Goal: Task Accomplishment & Management: Complete application form

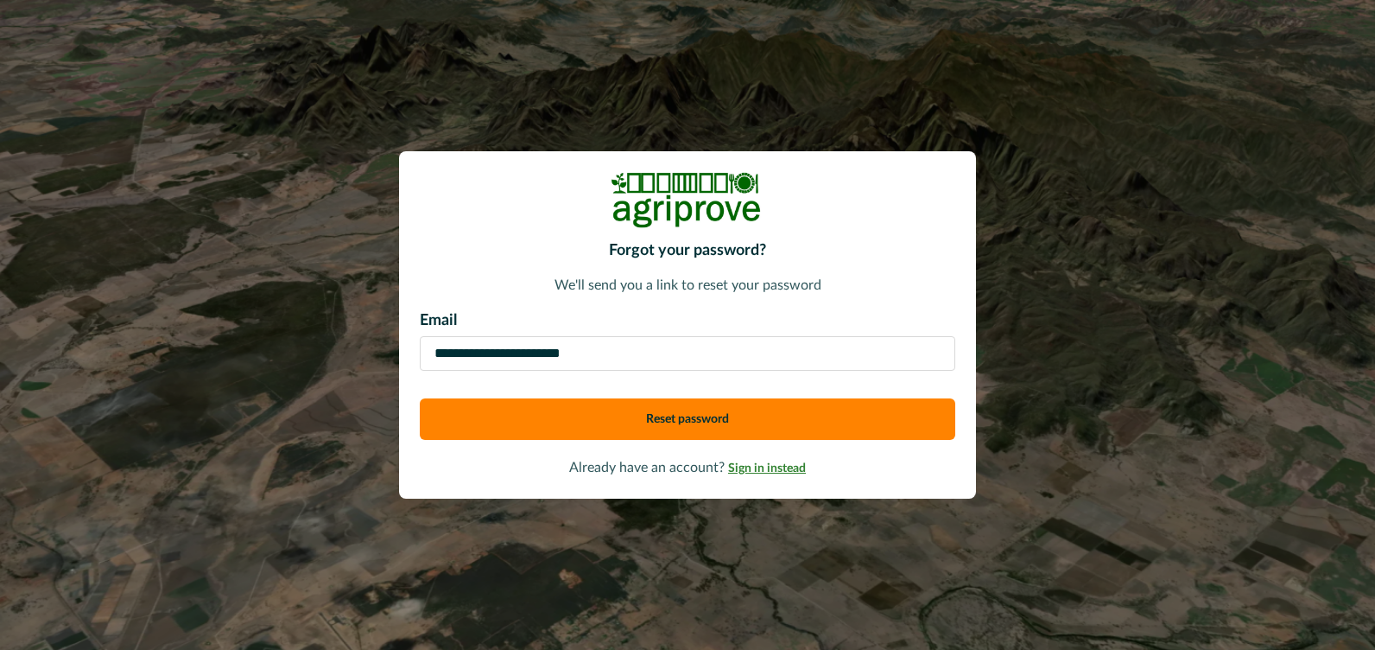
click at [769, 470] on span "Sign in instead" at bounding box center [767, 468] width 78 height 12
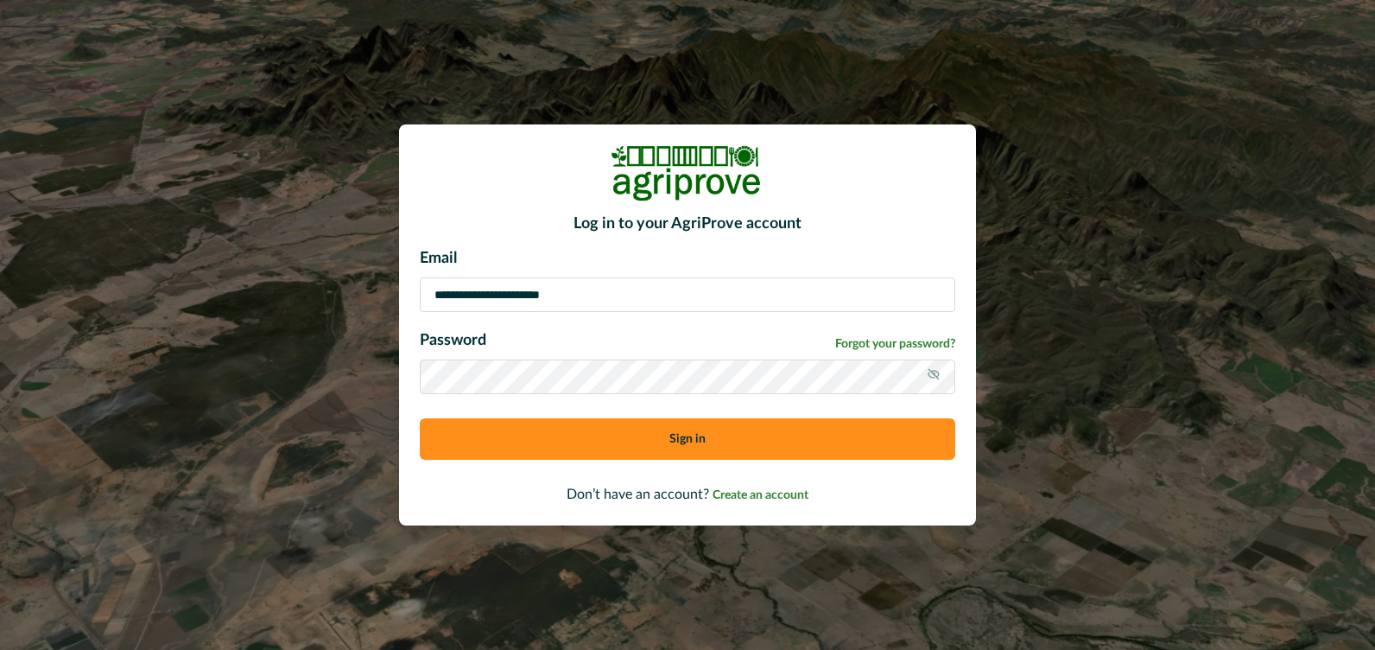
click at [936, 372] on icon at bounding box center [934, 374] width 14 height 14
click at [842, 435] on button "Sign in" at bounding box center [688, 438] width 536 height 41
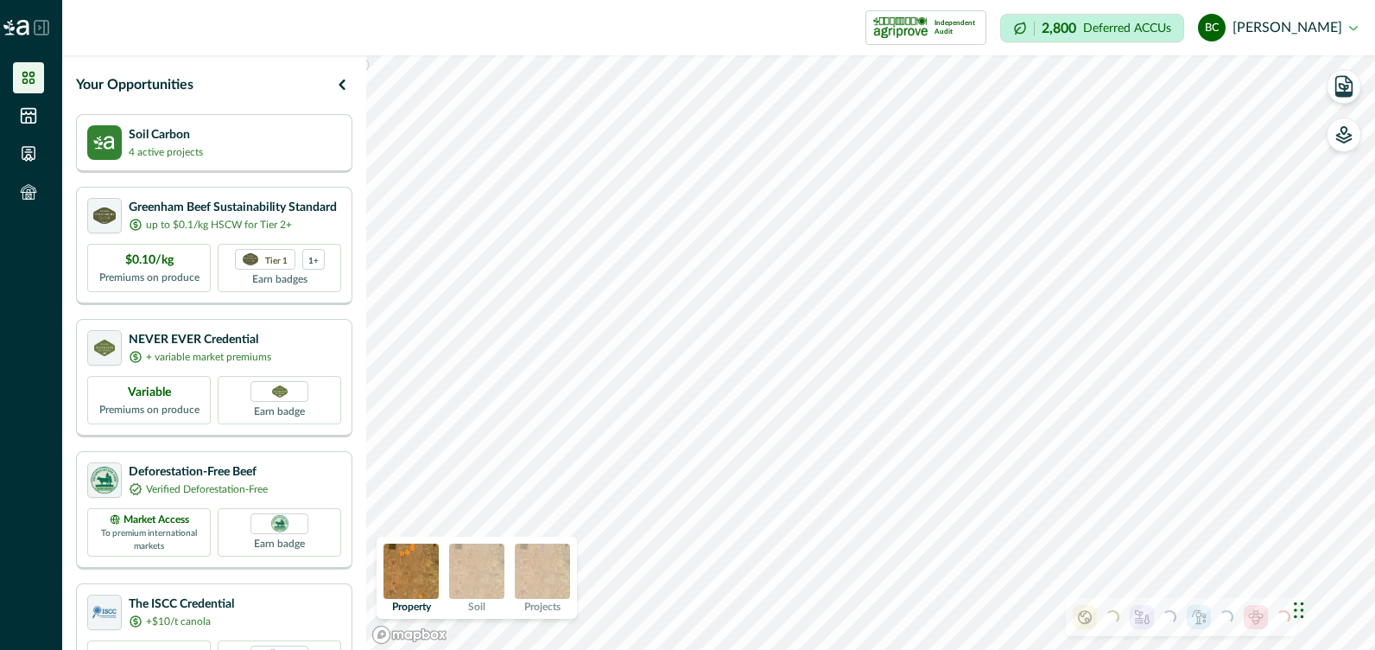
click at [366, 390] on div "Your Opportunities Soil Carbon 4 active projects Greenham Beef Sustainability S…" at bounding box center [214, 352] width 304 height 594
click at [1076, 29] on p "2,800" at bounding box center [1059, 29] width 35 height 14
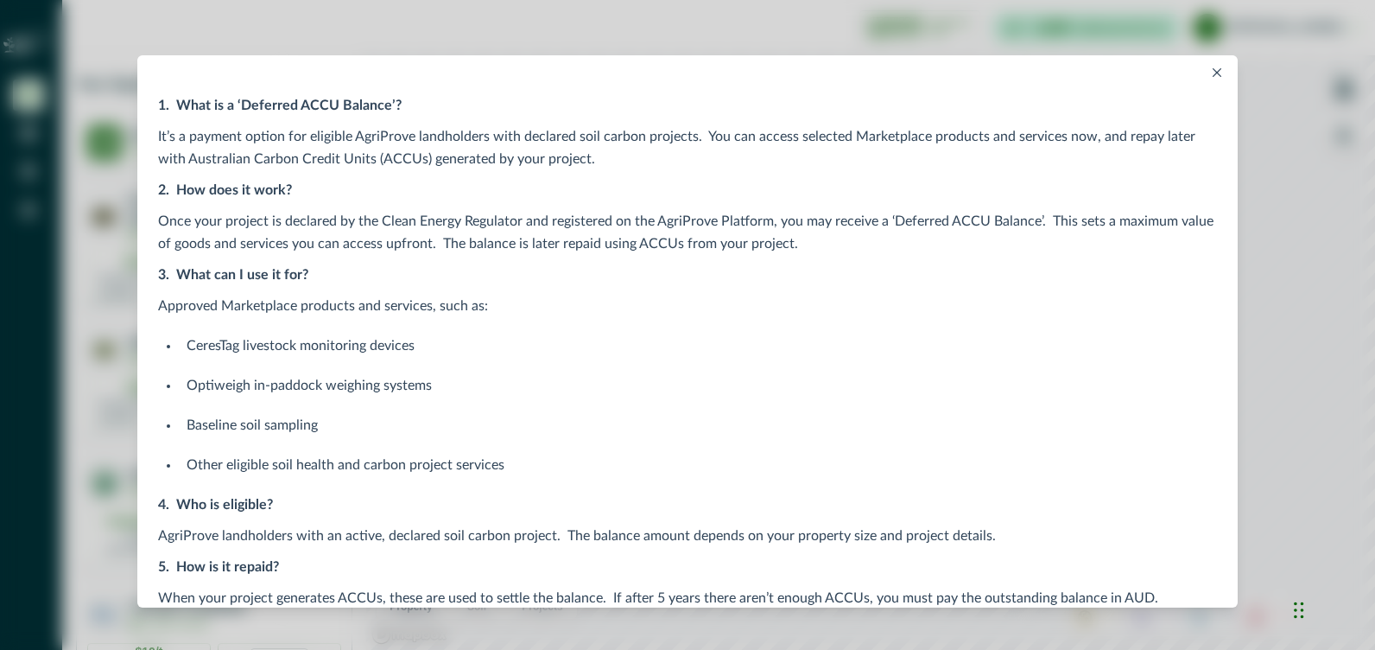
scroll to position [136, 0]
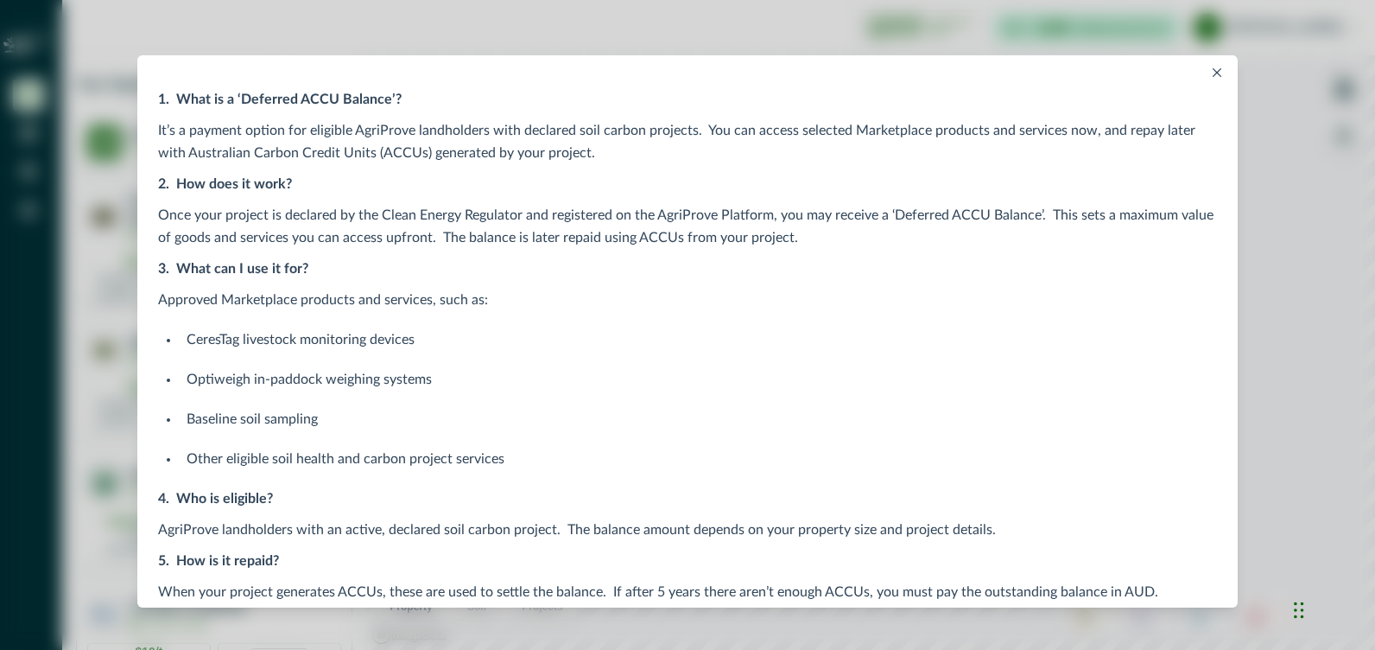
click at [1211, 67] on button "Close" at bounding box center [1217, 72] width 21 height 21
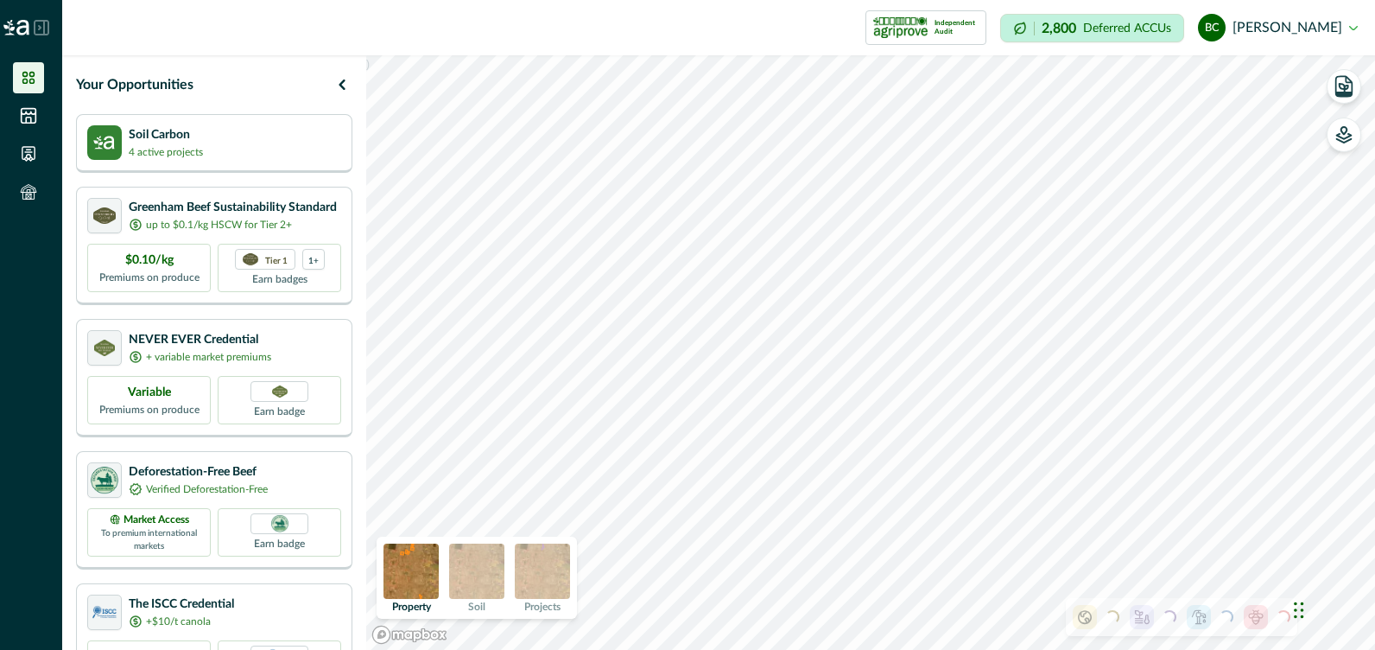
click at [492, 559] on img at bounding box center [476, 570] width 55 height 55
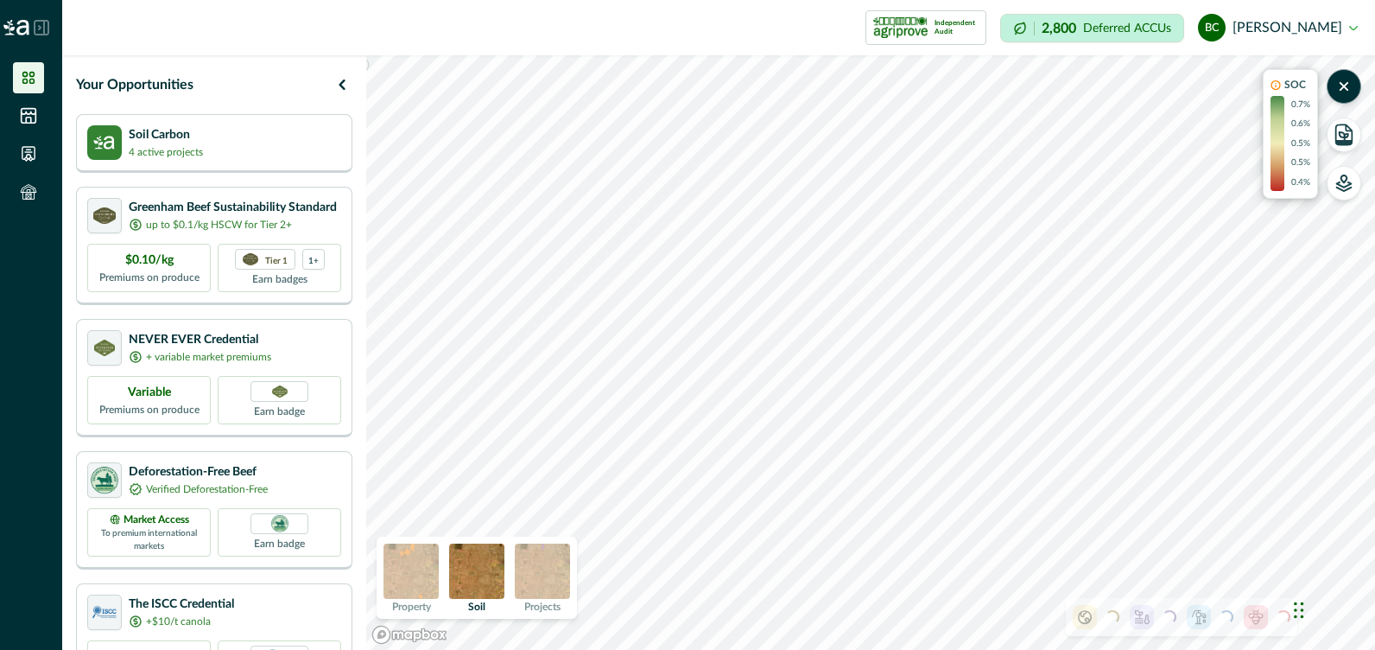
click at [527, 569] on img at bounding box center [542, 570] width 55 height 55
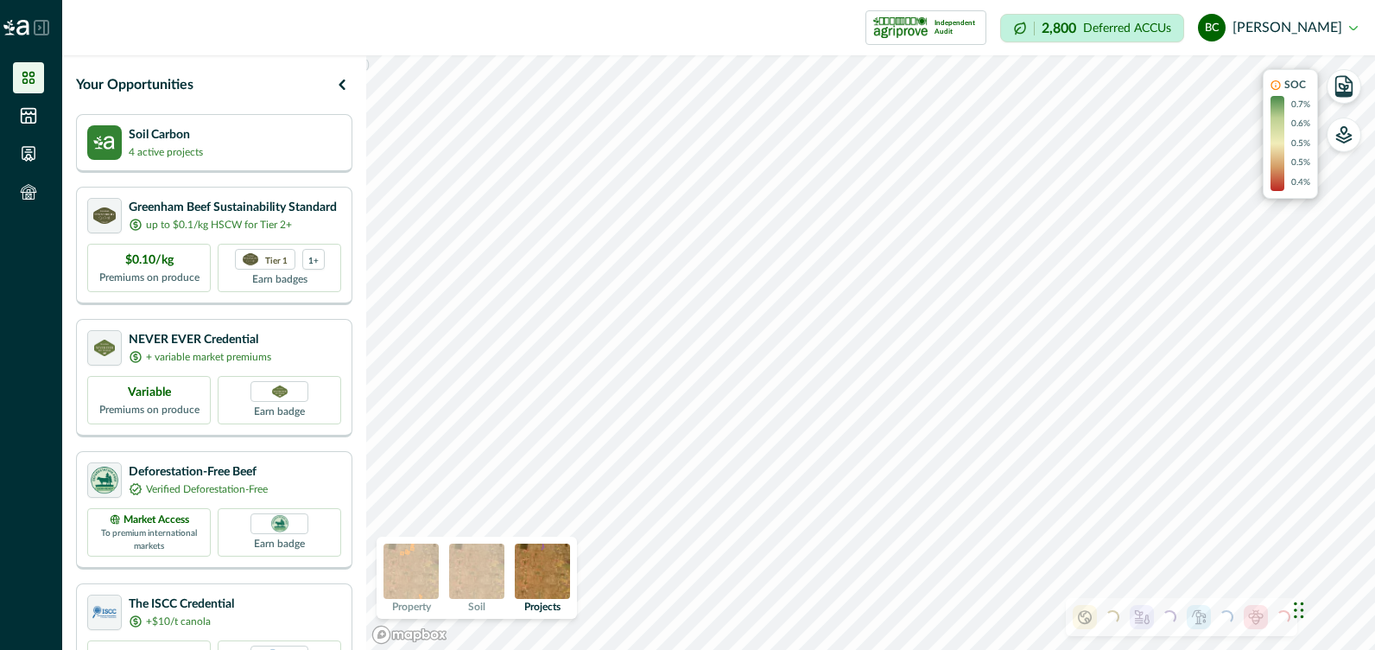
click at [1357, 17] on button "bc [PERSON_NAME]" at bounding box center [1278, 27] width 160 height 41
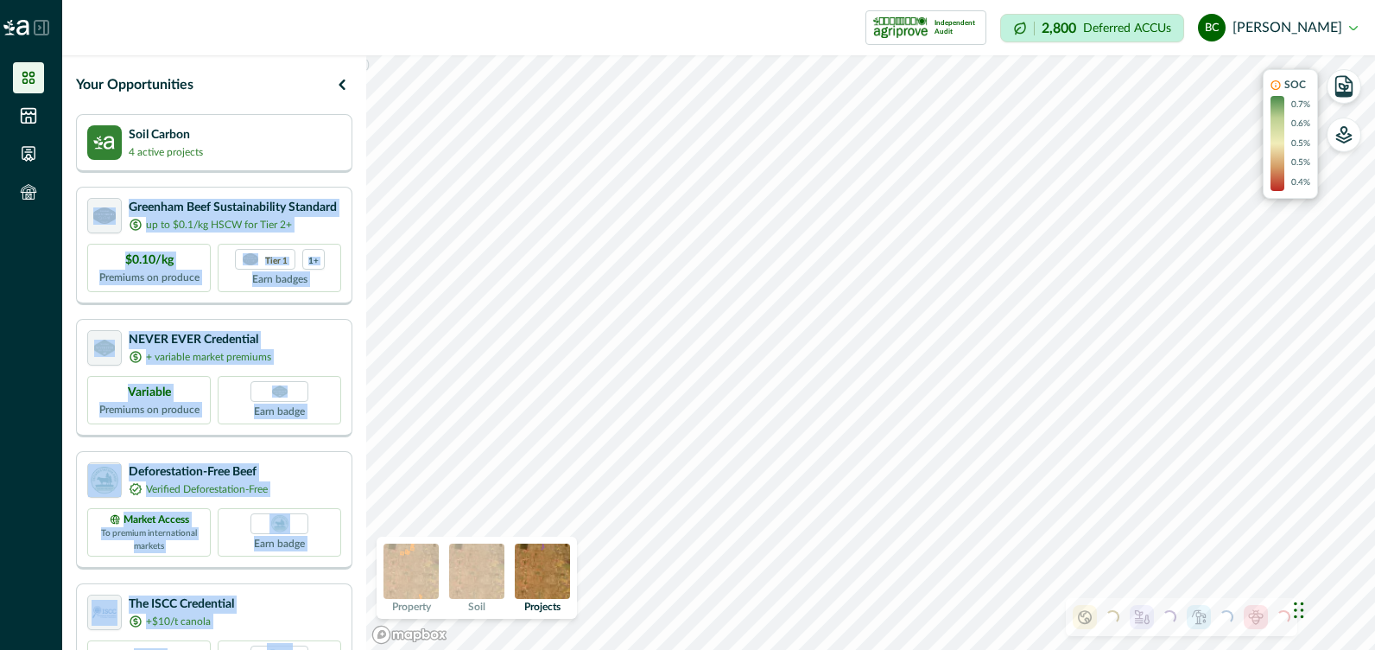
click at [374, 217] on div "Your Opportunities Soil Carbon 4 active projects Greenham Beef Sustainability S…" at bounding box center [718, 352] width 1313 height 594
click at [25, 114] on icon at bounding box center [29, 116] width 15 height 15
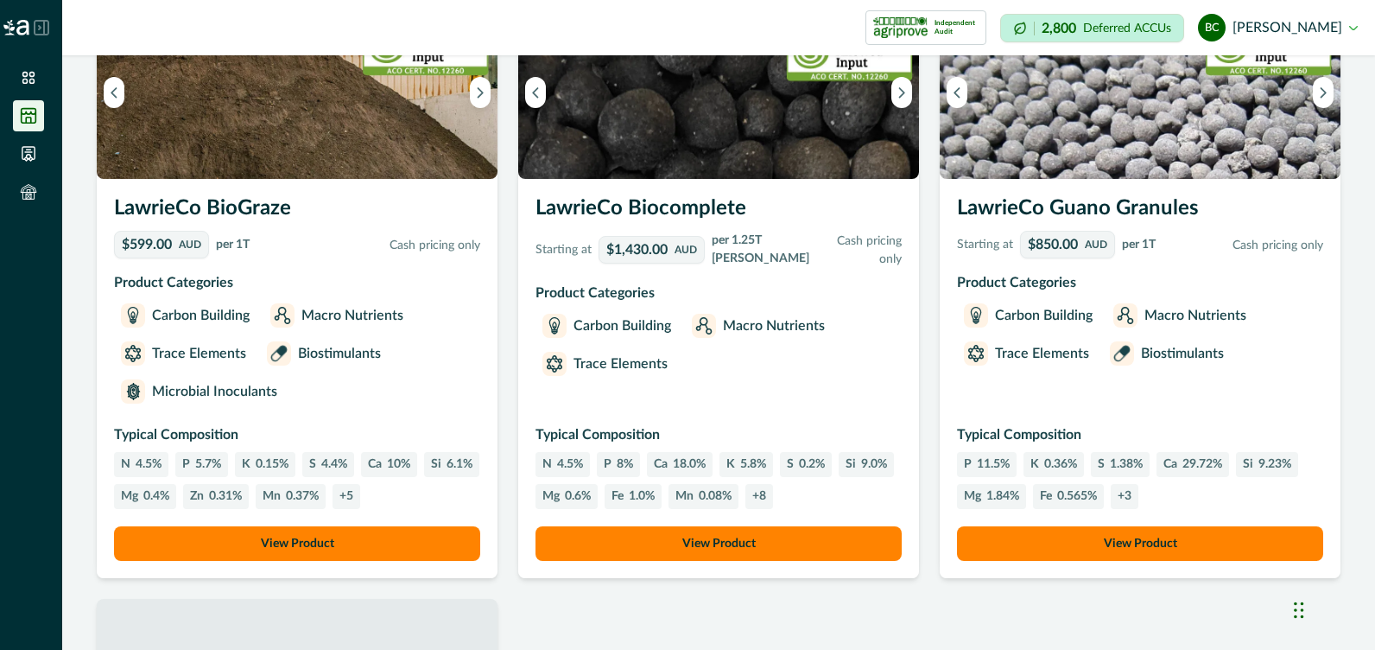
scroll to position [1384, 0]
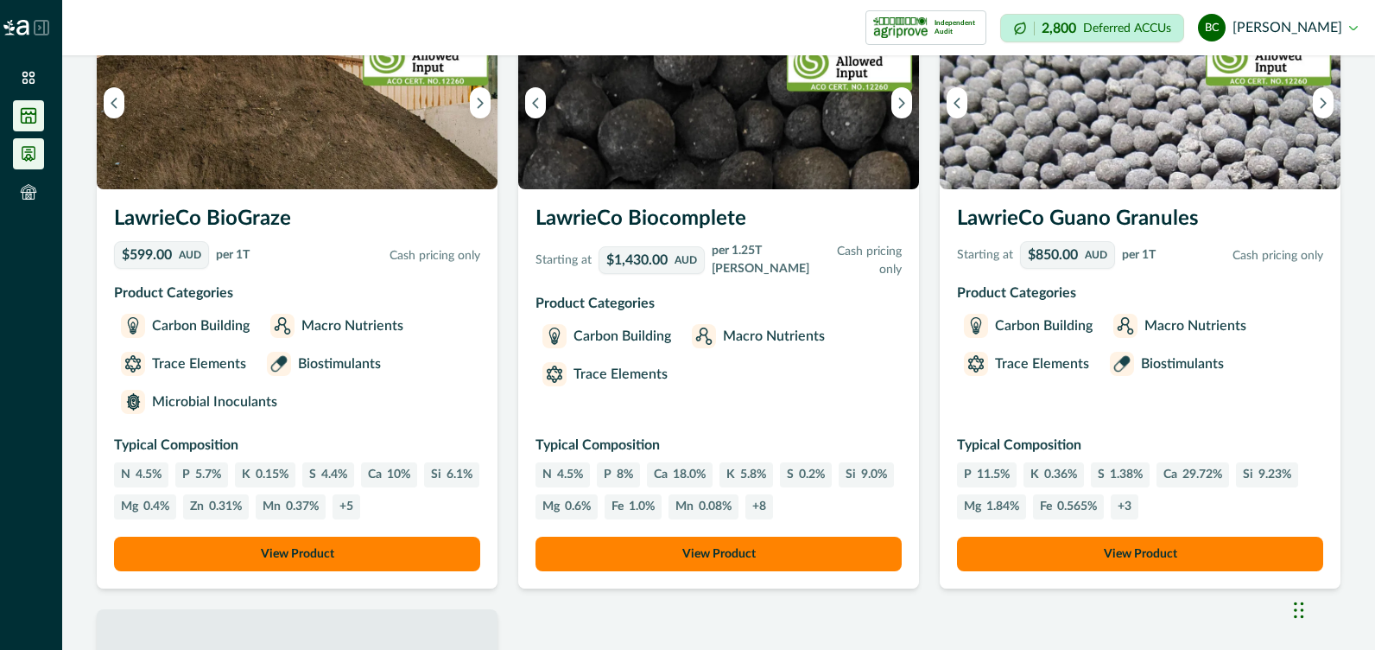
click at [26, 147] on icon at bounding box center [28, 154] width 12 height 14
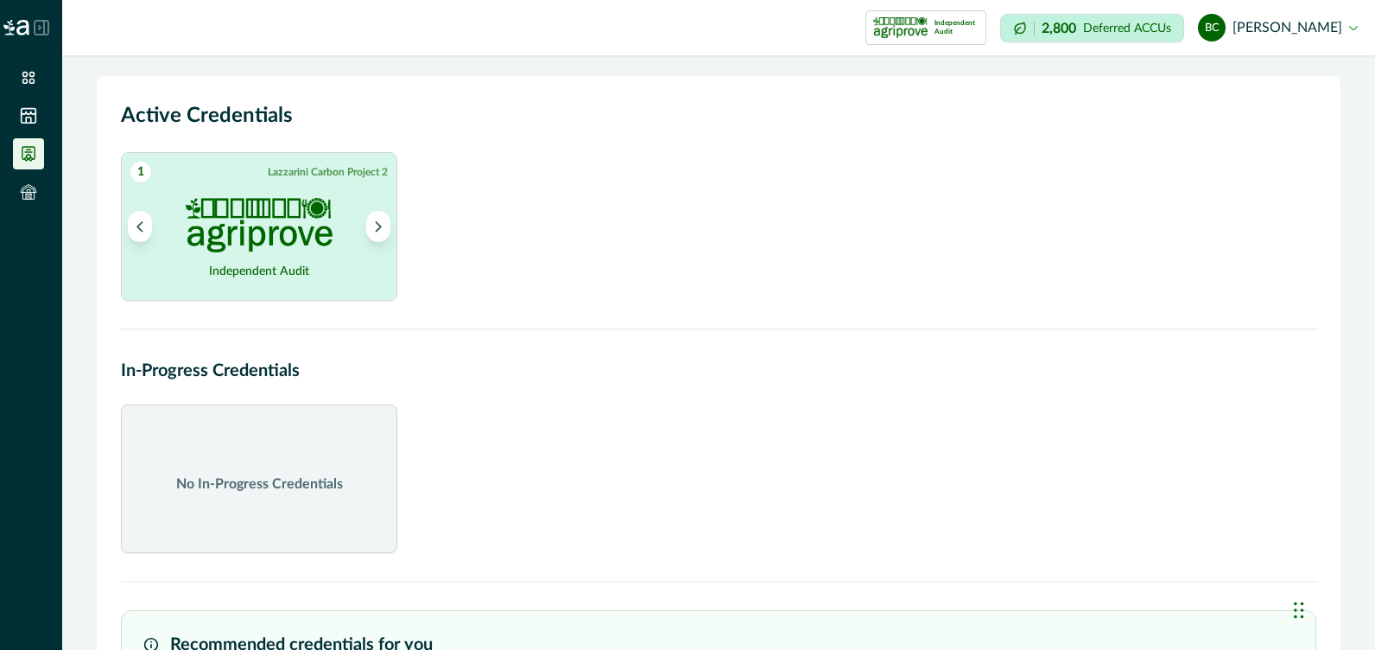
click at [202, 241] on img at bounding box center [259, 225] width 147 height 54
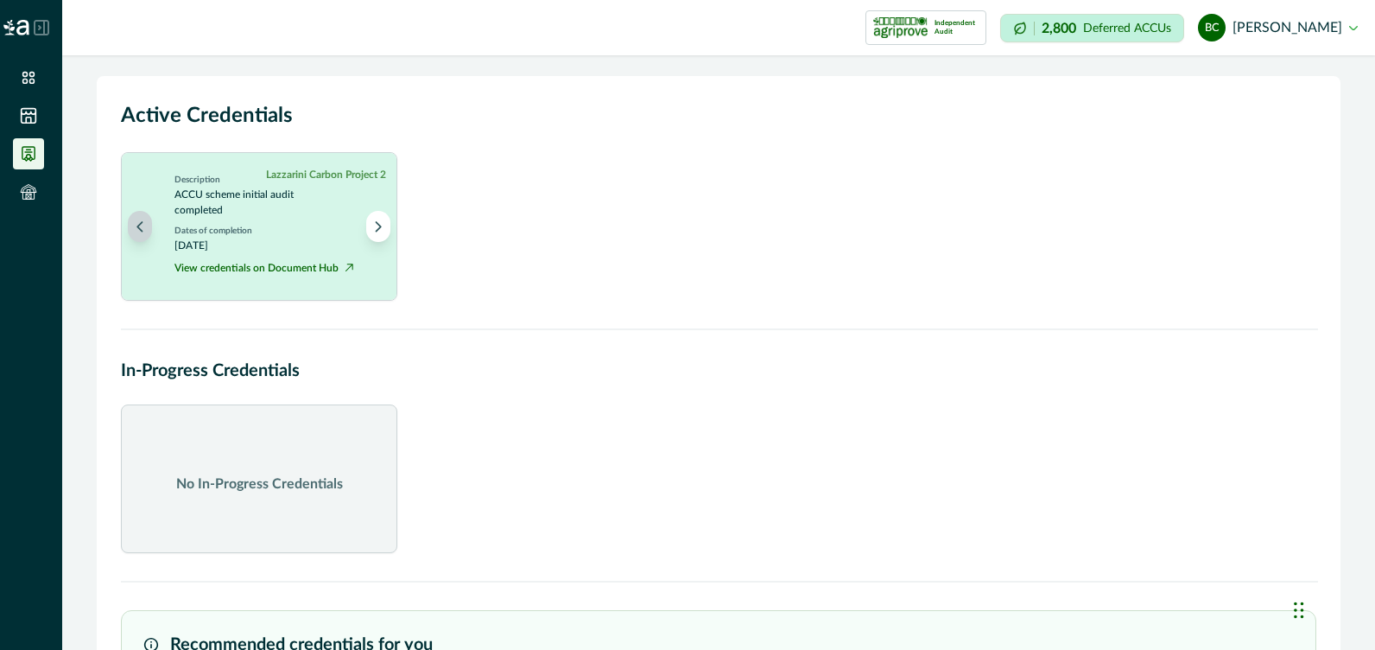
click at [135, 237] on button "Previous project" at bounding box center [140, 226] width 24 height 31
click at [26, 189] on icon at bounding box center [28, 191] width 17 height 17
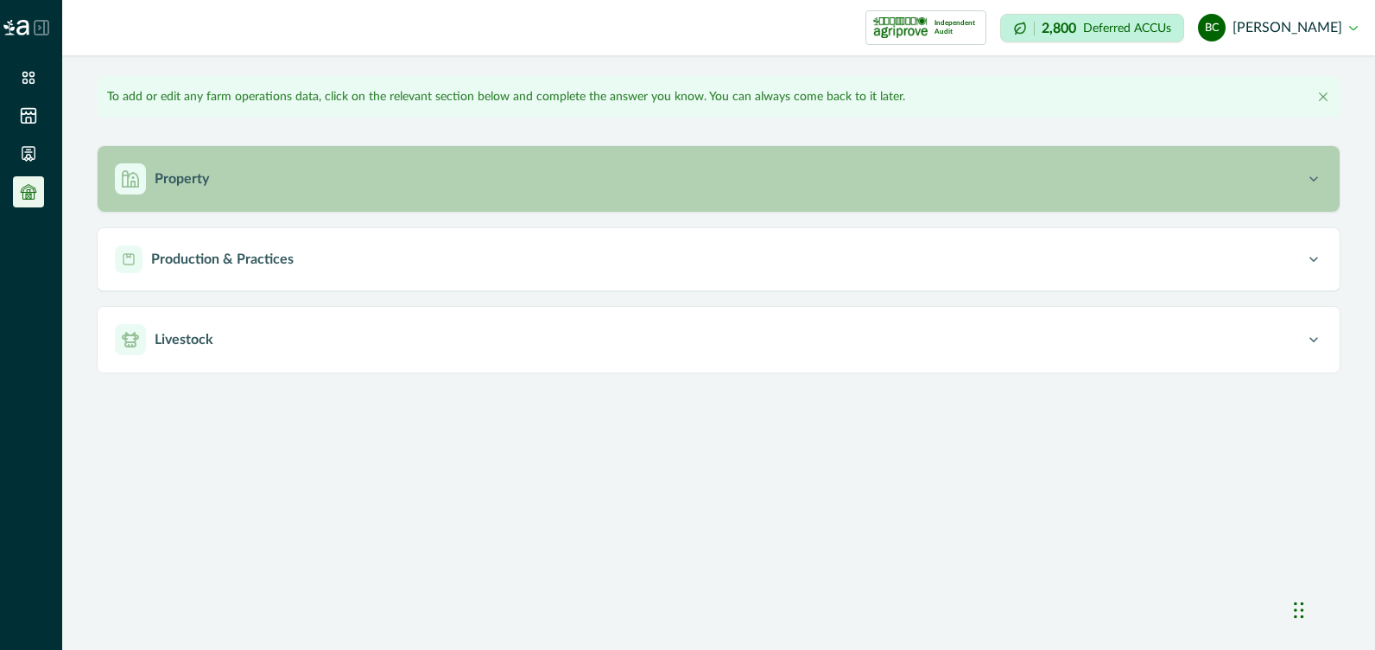
click at [240, 196] on button "Property" at bounding box center [719, 179] width 1242 height 66
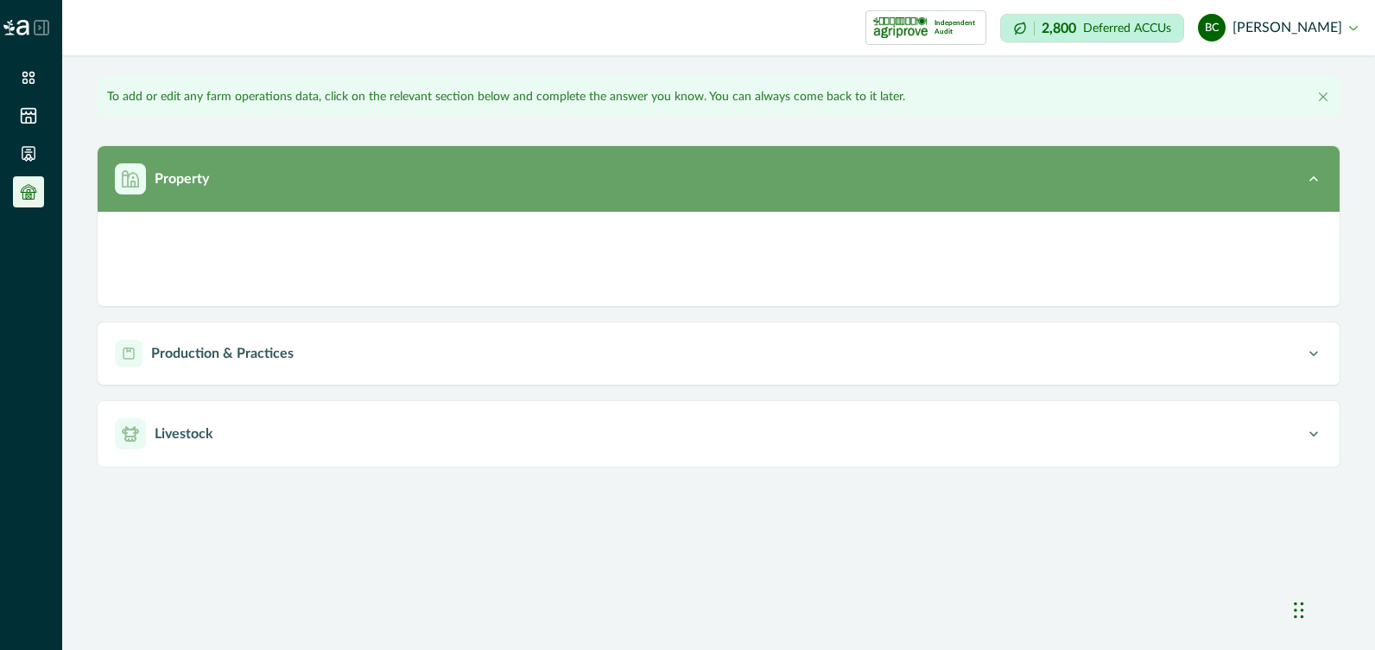
type input "*********"
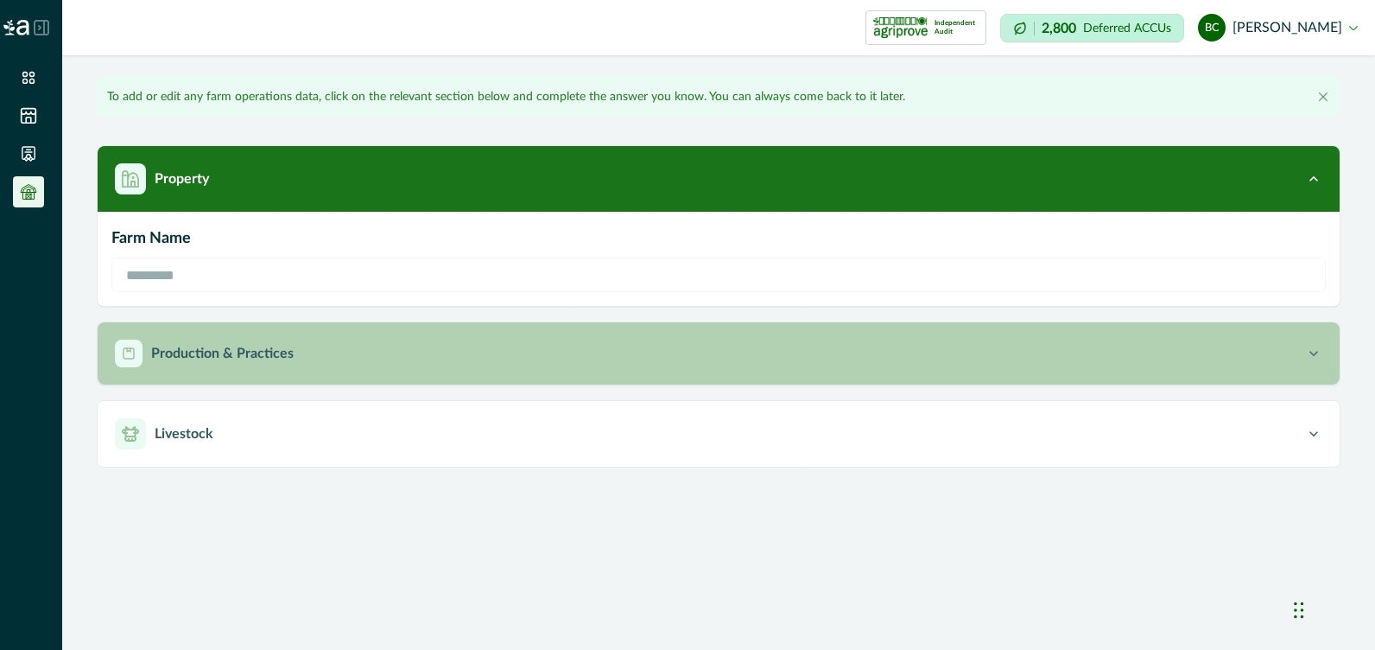
click at [163, 340] on div "Production & Practices" at bounding box center [710, 354] width 1190 height 28
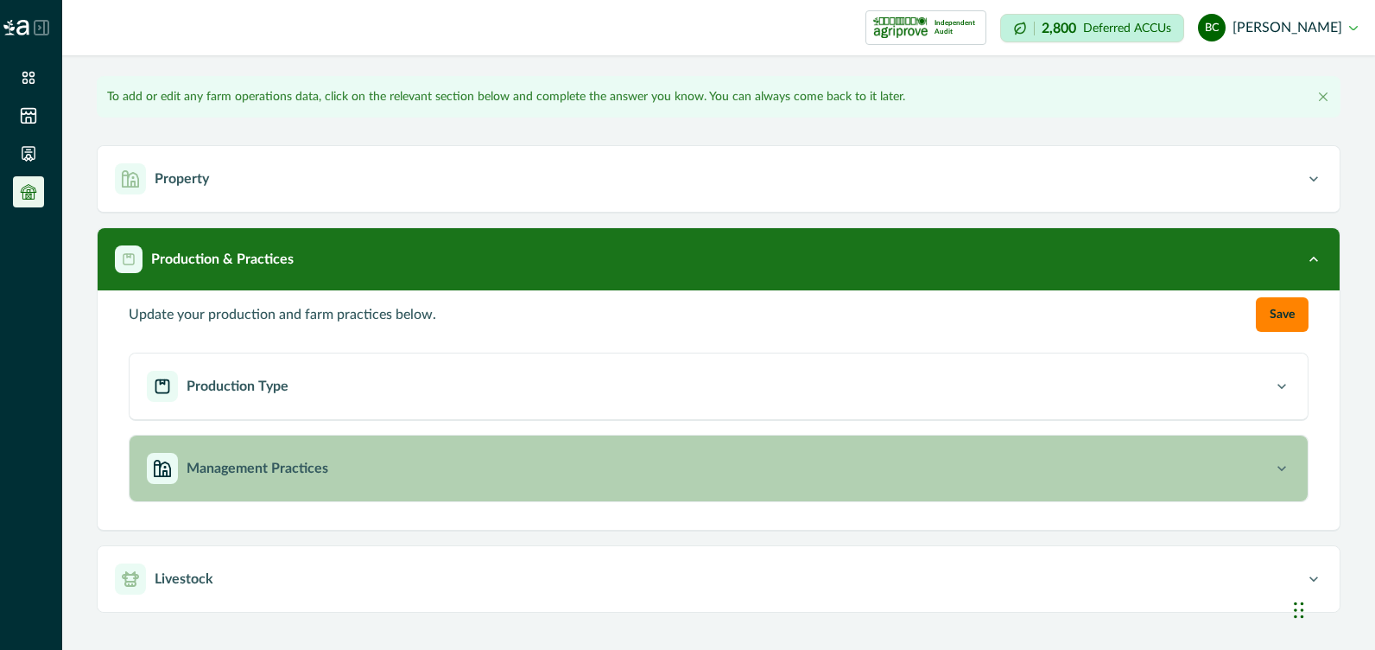
click at [313, 488] on button "Management Practices" at bounding box center [719, 468] width 1178 height 66
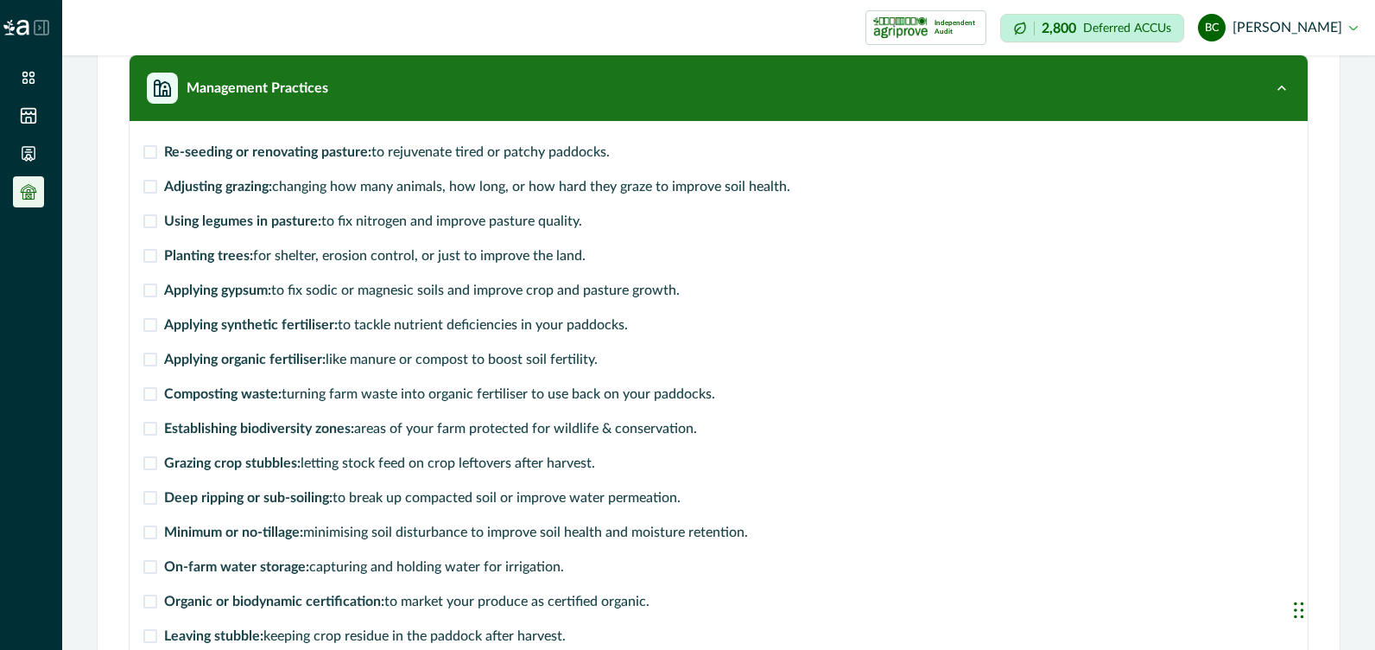
scroll to position [395, 0]
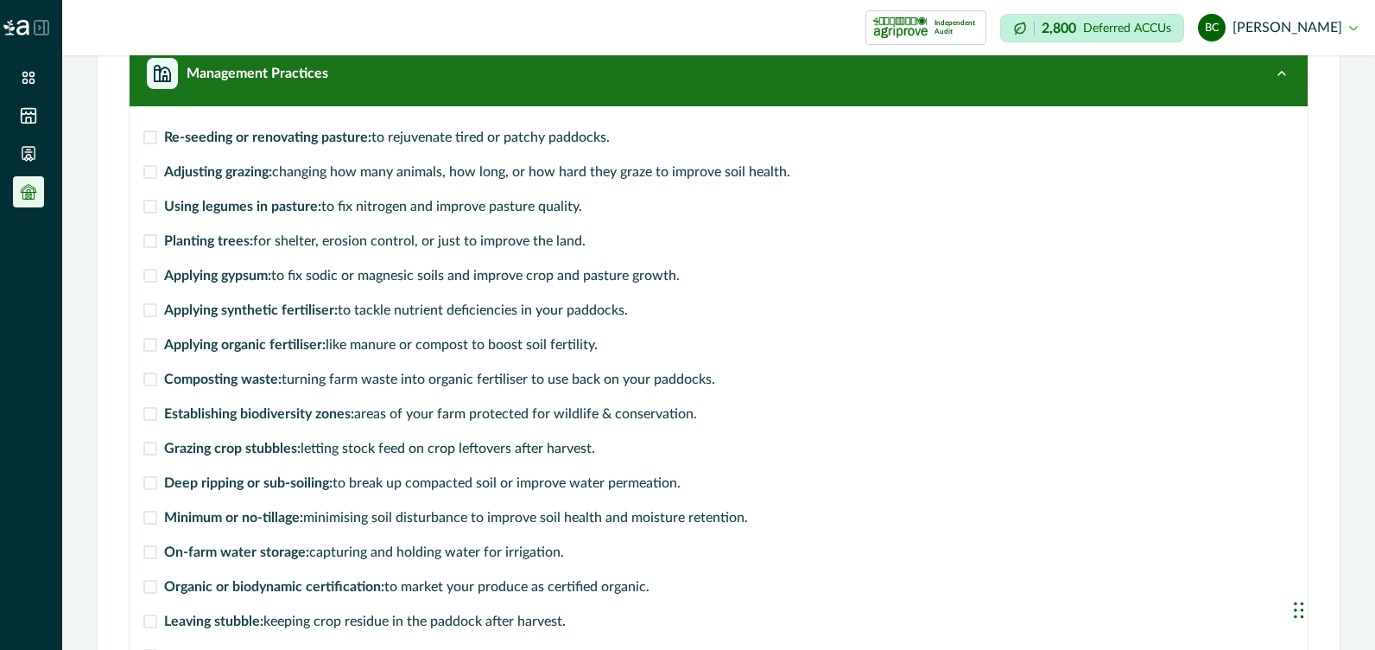
click at [152, 137] on span at bounding box center [150, 137] width 14 height 14
click at [157, 177] on label "Adjusting grazing: changing how many animals, how long, or how hard they graze …" at bounding box center [466, 172] width 647 height 21
click at [155, 207] on span at bounding box center [150, 207] width 14 height 14
click at [156, 235] on span at bounding box center [150, 241] width 14 height 14
click at [148, 279] on span at bounding box center [150, 276] width 14 height 14
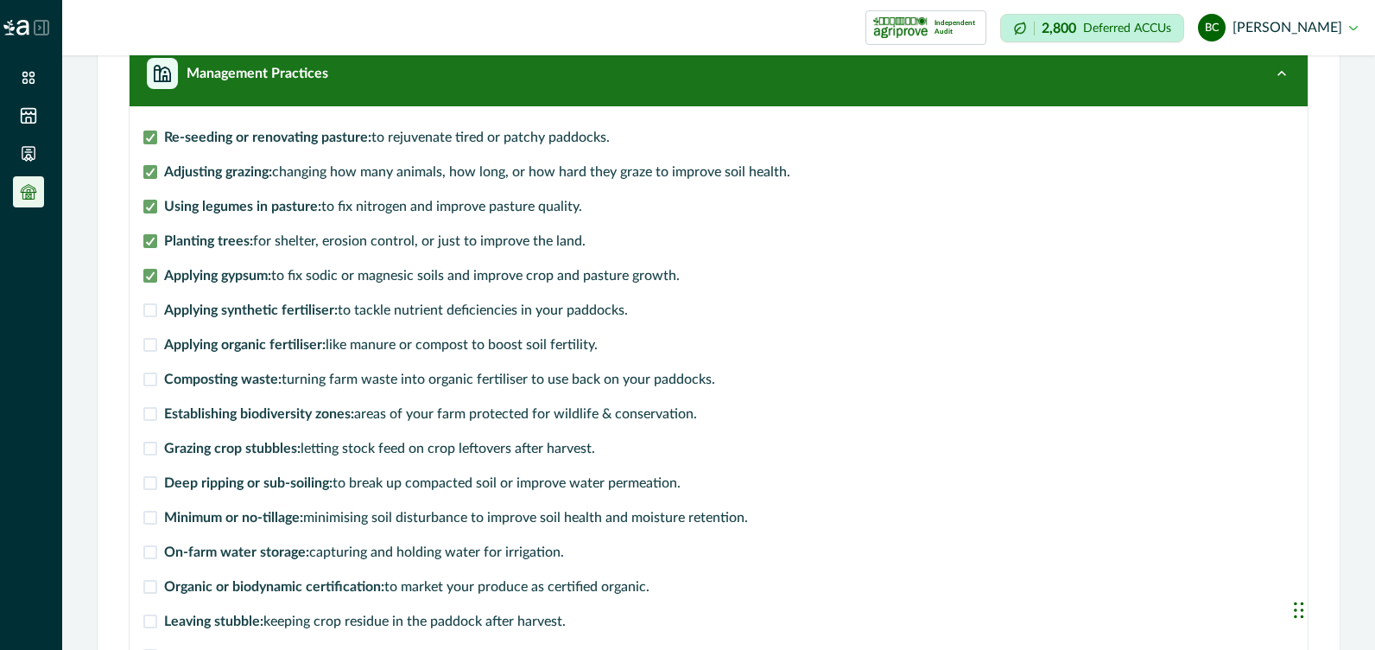
click at [157, 319] on label "Applying synthetic fertiliser: to tackle nutrient deficiencies in your paddocks." at bounding box center [385, 310] width 485 height 21
click at [158, 351] on label "Applying organic fertiliser: like manure or compost to boost soil fertility." at bounding box center [370, 344] width 454 height 21
click at [152, 413] on span at bounding box center [150, 414] width 14 height 14
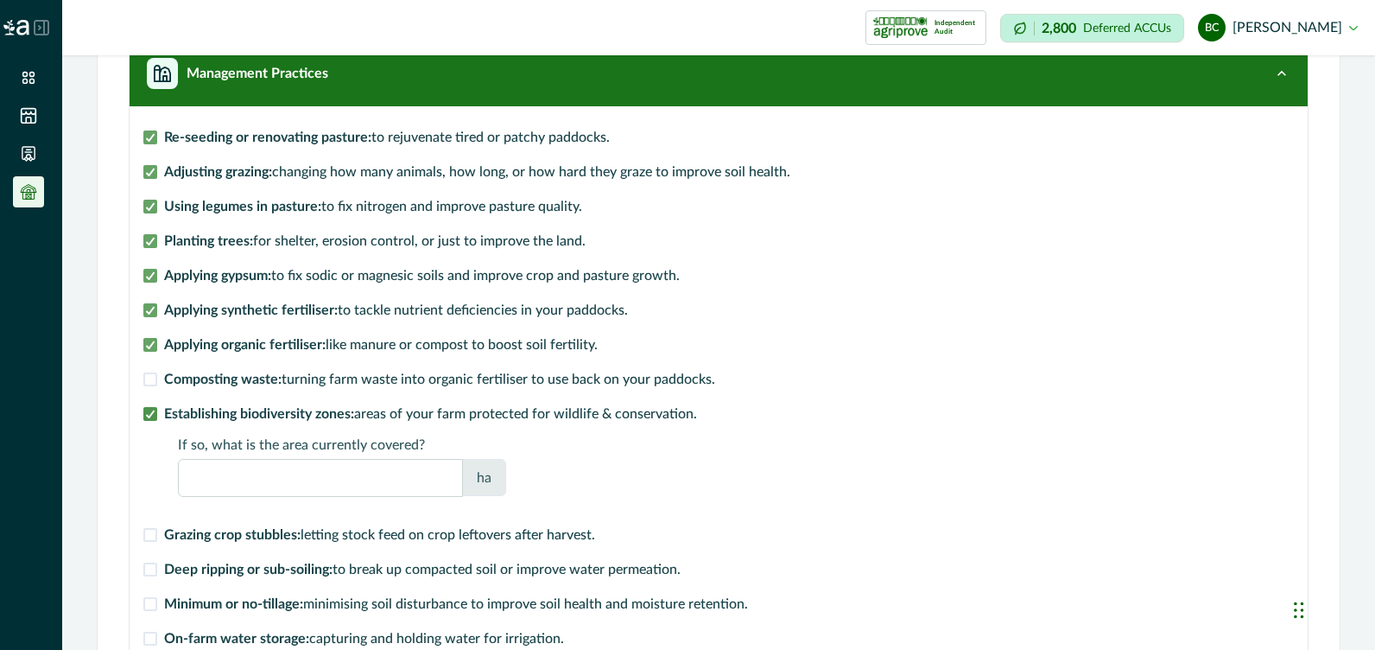
click at [152, 413] on polyline at bounding box center [151, 413] width 8 height 7
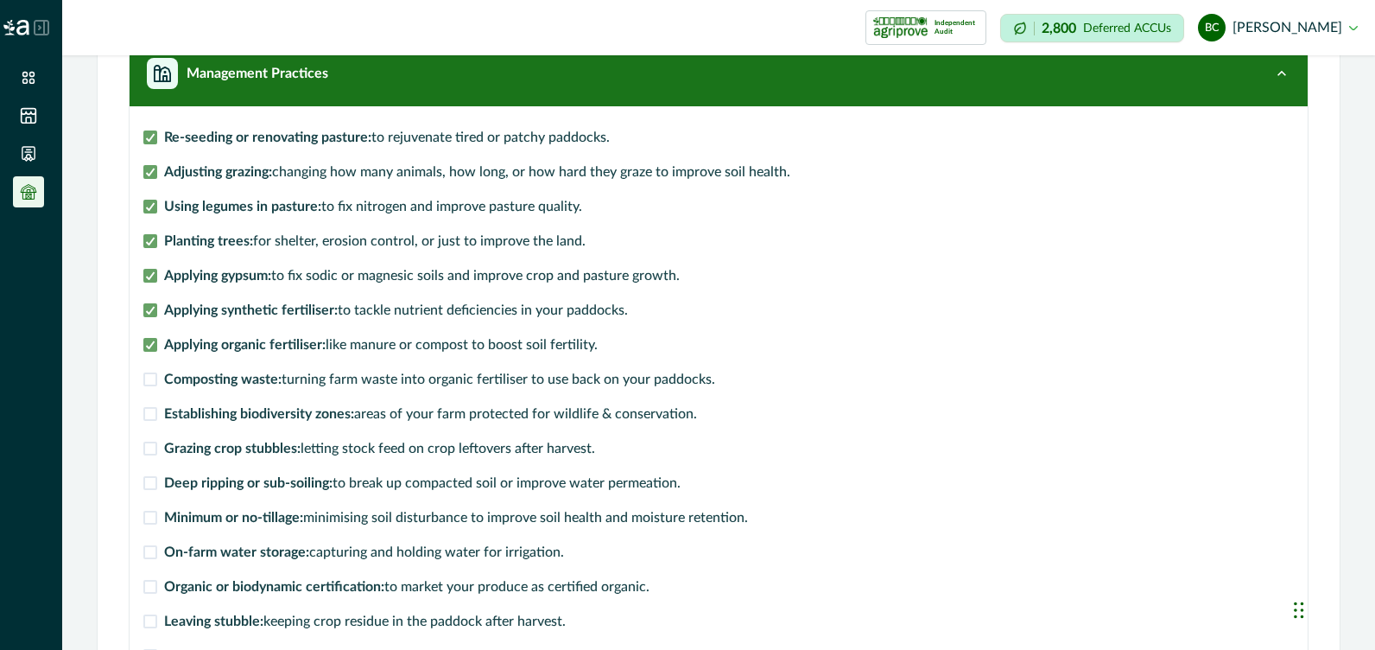
click at [152, 413] on span at bounding box center [150, 414] width 14 height 14
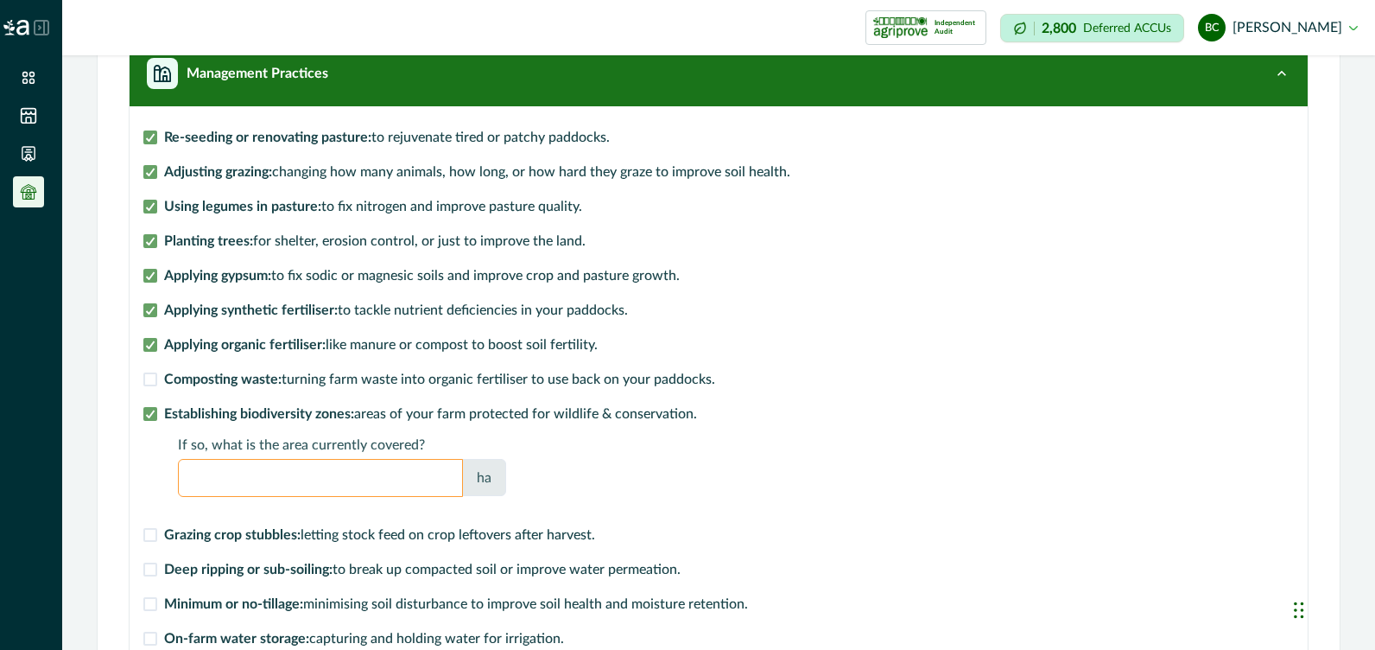
click at [206, 472] on input "*" at bounding box center [320, 478] width 285 height 38
type input "**"
click at [124, 505] on div "Update your production and farm practices below. Save Production Type Tell us a…" at bounding box center [718, 462] width 1215 height 1120
click at [157, 540] on label "Grazing crop stubbles: letting stock feed on crop leftovers after harvest." at bounding box center [369, 534] width 452 height 21
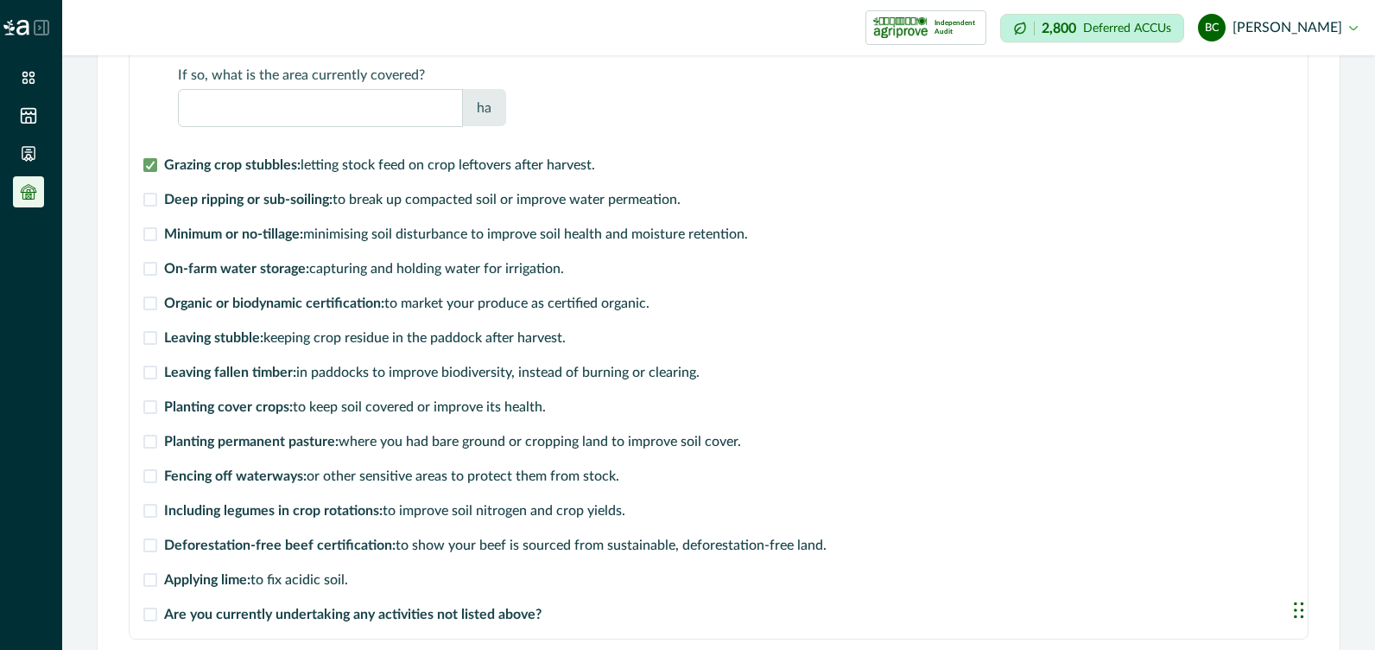
scroll to position [773, 0]
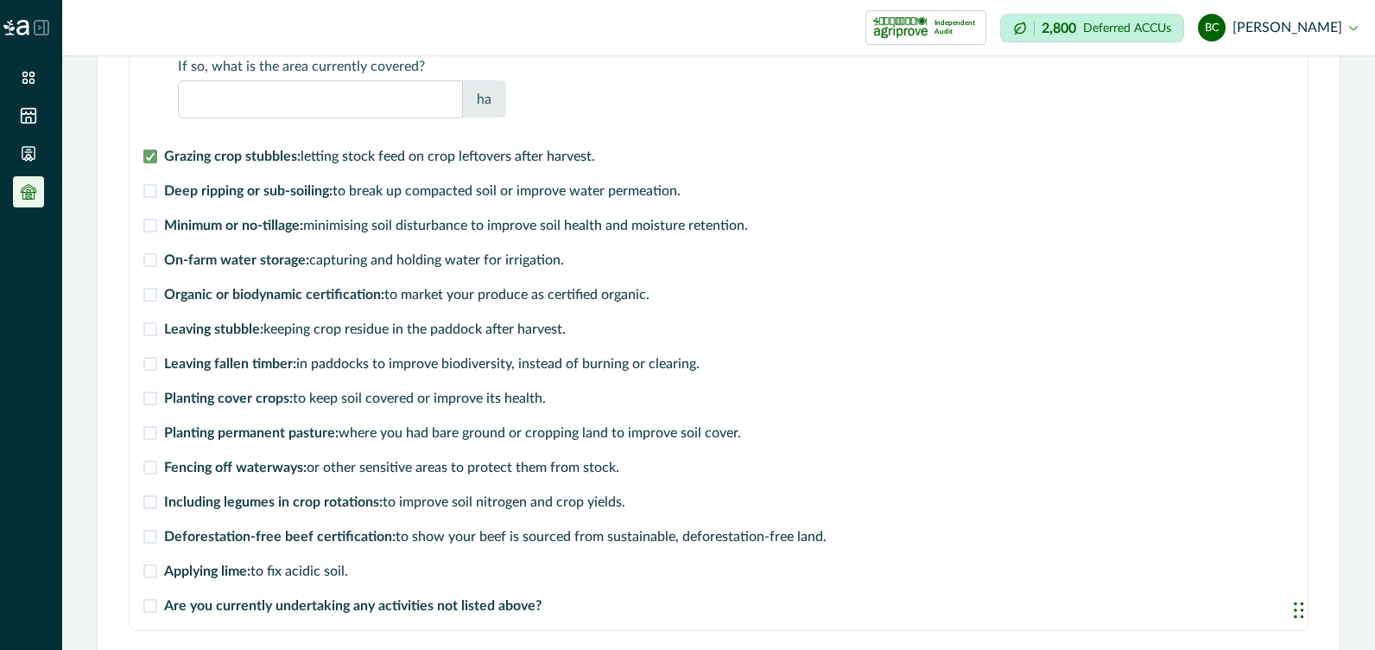
click at [152, 196] on span at bounding box center [150, 191] width 14 height 14
click at [158, 230] on label "Minimum or no-tillage: minimising soil disturbance to improve soil health and m…" at bounding box center [445, 225] width 605 height 21
click at [157, 322] on label "Leaving stubble: keeping crop residue in the paddock after harvest." at bounding box center [354, 329] width 422 height 21
click at [156, 366] on span at bounding box center [150, 364] width 14 height 14
click at [152, 396] on span at bounding box center [150, 398] width 14 height 14
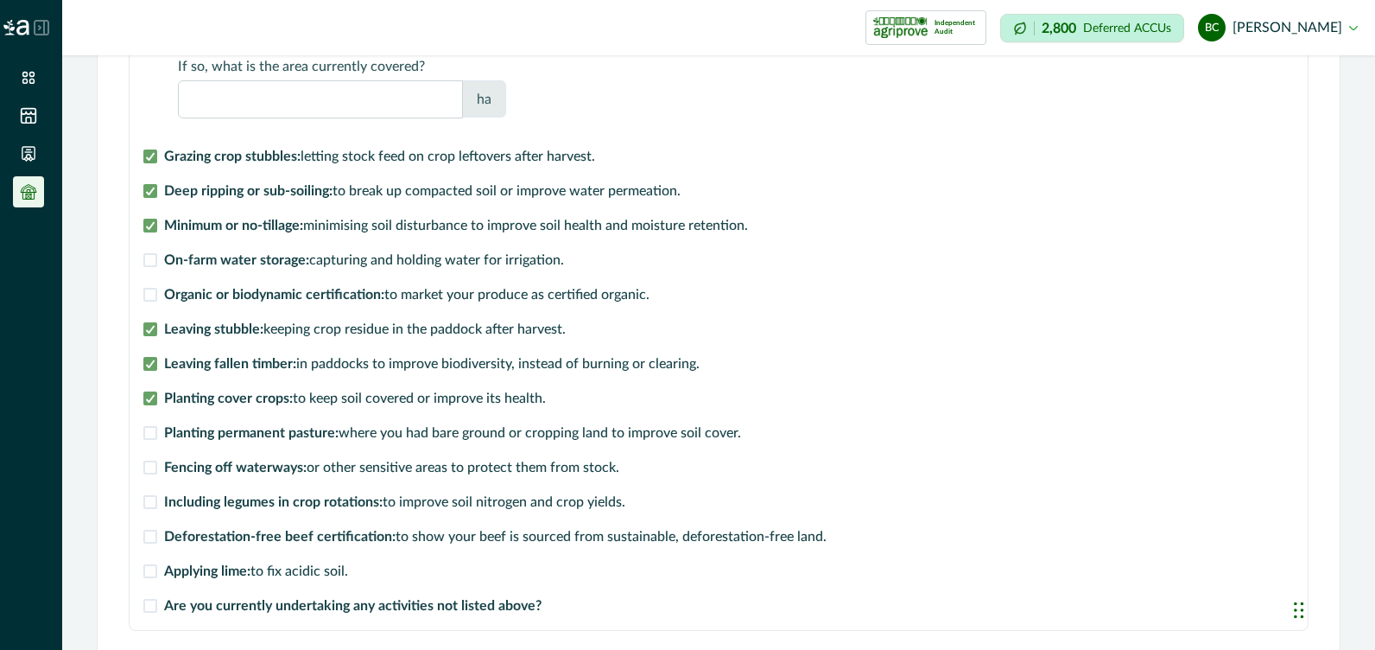
scroll to position [879, 0]
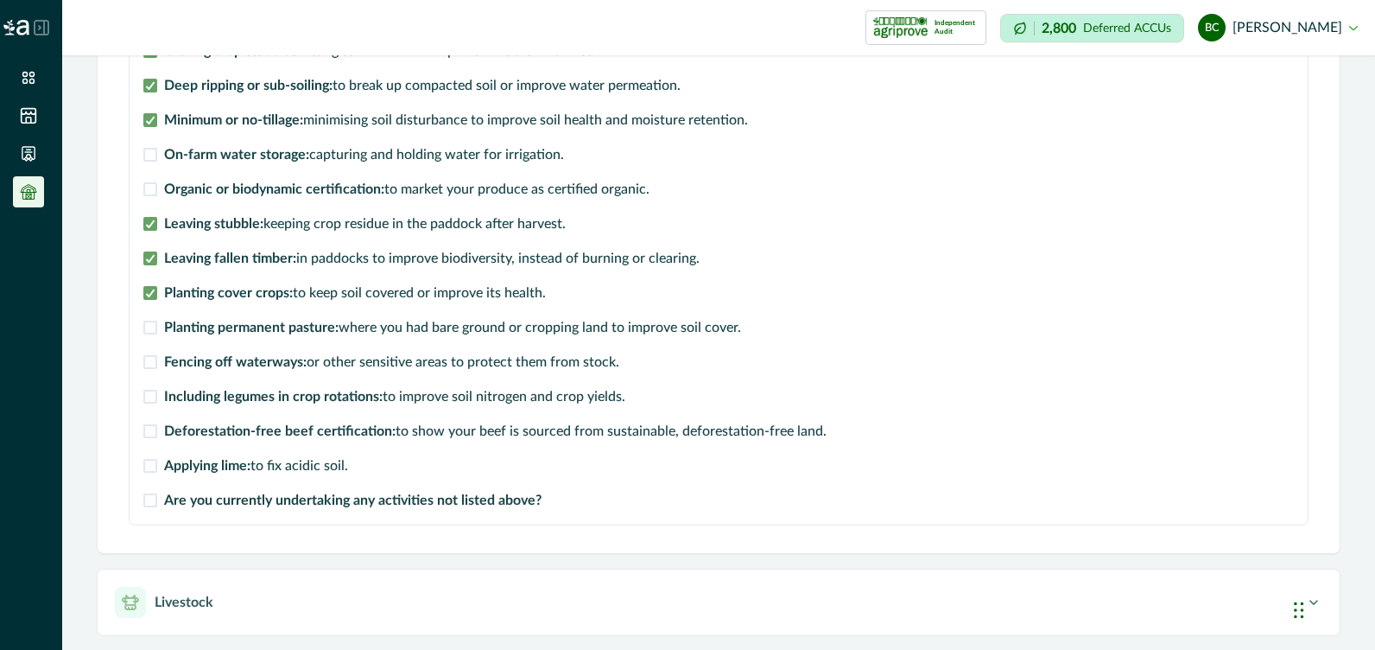
click at [153, 327] on span at bounding box center [150, 328] width 14 height 14
click at [149, 365] on span at bounding box center [150, 362] width 14 height 14
click at [153, 399] on span at bounding box center [150, 397] width 14 height 14
click at [154, 466] on span at bounding box center [150, 466] width 14 height 14
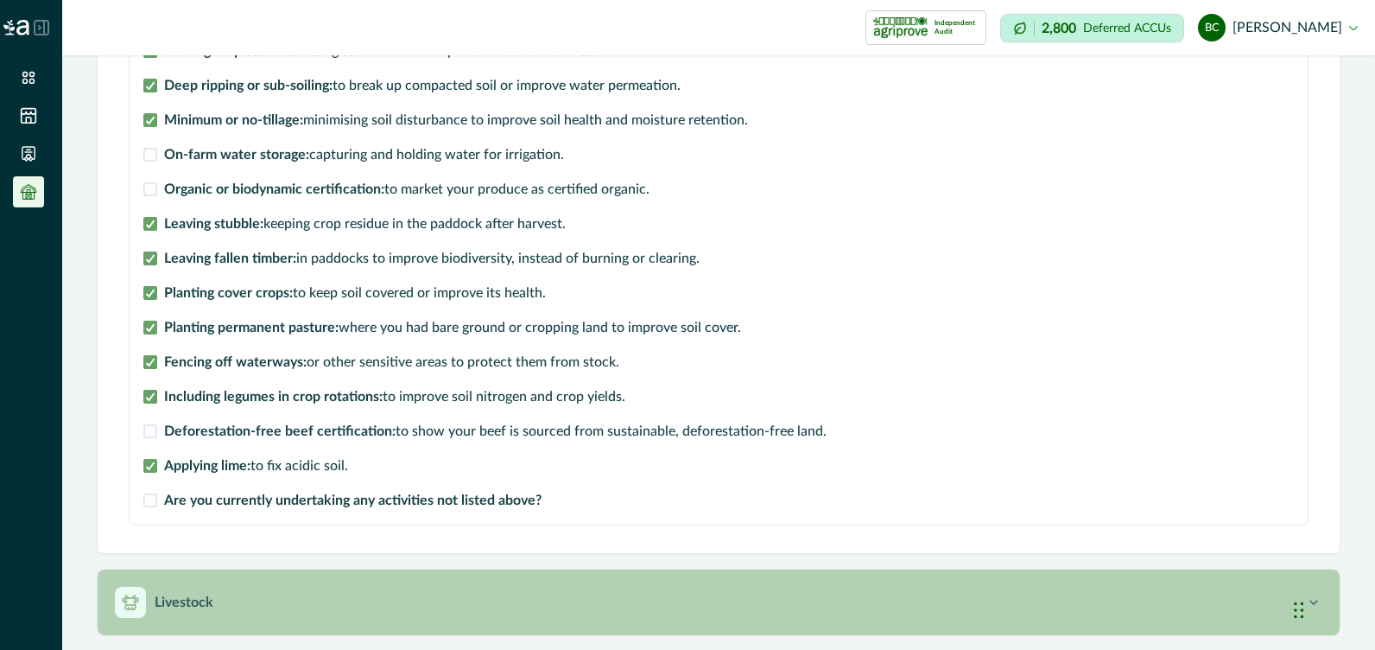
click at [196, 596] on p "Livestock" at bounding box center [184, 602] width 59 height 21
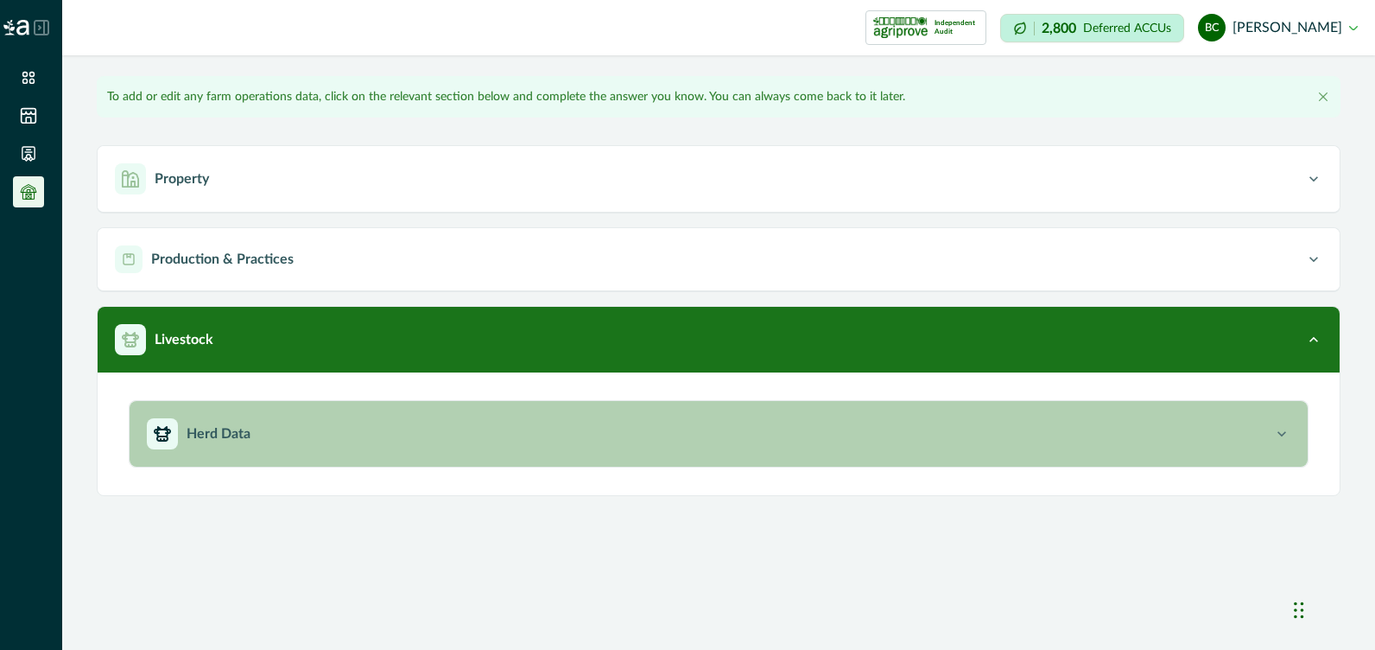
click at [278, 424] on div "Herd Data" at bounding box center [710, 433] width 1127 height 31
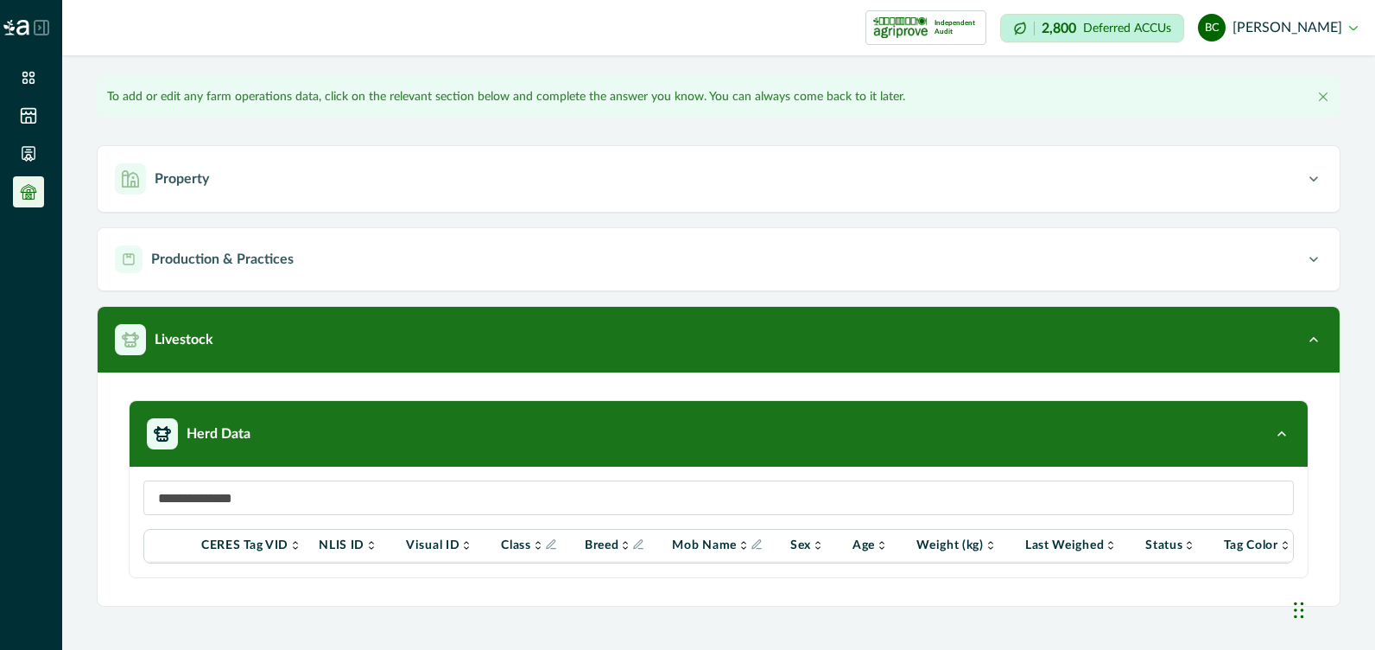
click at [376, 549] on icon at bounding box center [372, 545] width 14 height 14
click at [352, 538] on p "NLIS ID" at bounding box center [342, 545] width 46 height 14
